Goal: Find contact information

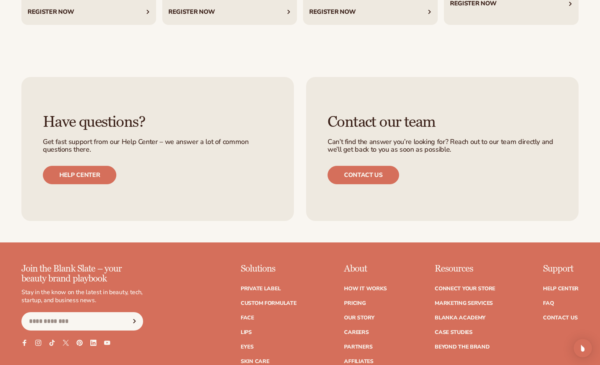
scroll to position [2939, 0]
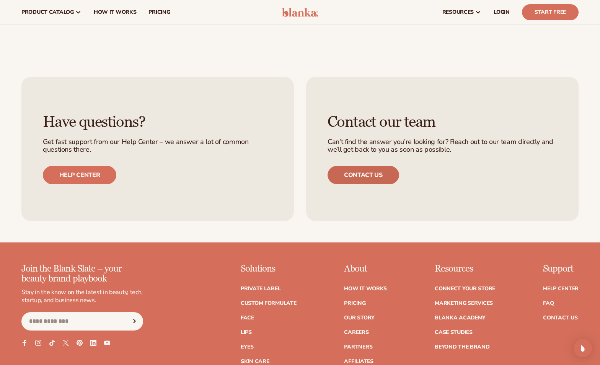
click at [365, 172] on link "Contact us" at bounding box center [364, 175] width 72 height 18
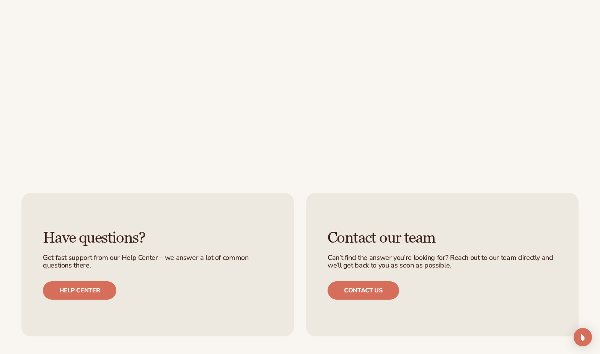
scroll to position [372, 0]
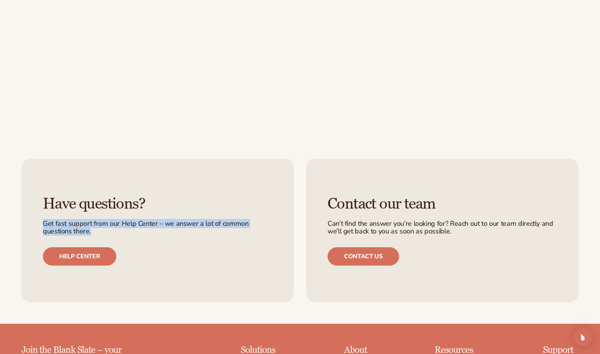
drag, startPoint x: 44, startPoint y: 223, endPoint x: 92, endPoint y: 230, distance: 49.1
click at [92, 230] on p "Get fast support from our Help Center – we answer a lot of common questions the…" at bounding box center [158, 227] width 230 height 15
copy p "Get fast support from our Help Center – we answer a lot of common questions the…"
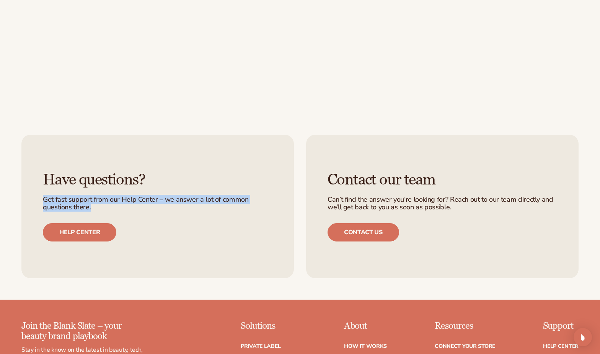
scroll to position [404, 0]
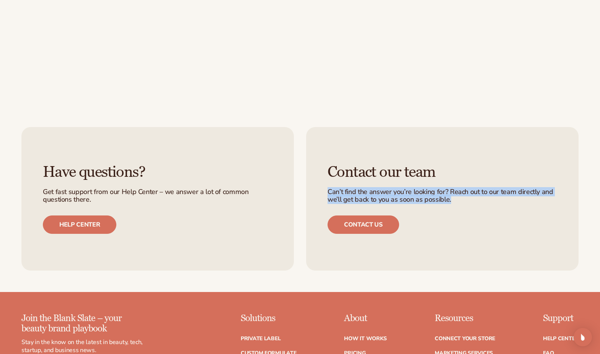
drag, startPoint x: 329, startPoint y: 191, endPoint x: 453, endPoint y: 197, distance: 124.2
click at [453, 197] on p "Can’t find the answer you’re looking for? Reach out to our team directly and we…" at bounding box center [443, 195] width 230 height 15
copy p "Can’t find the answer you’re looking for? Reach out to our team directly and we…"
